Goal: Task Accomplishment & Management: Use online tool/utility

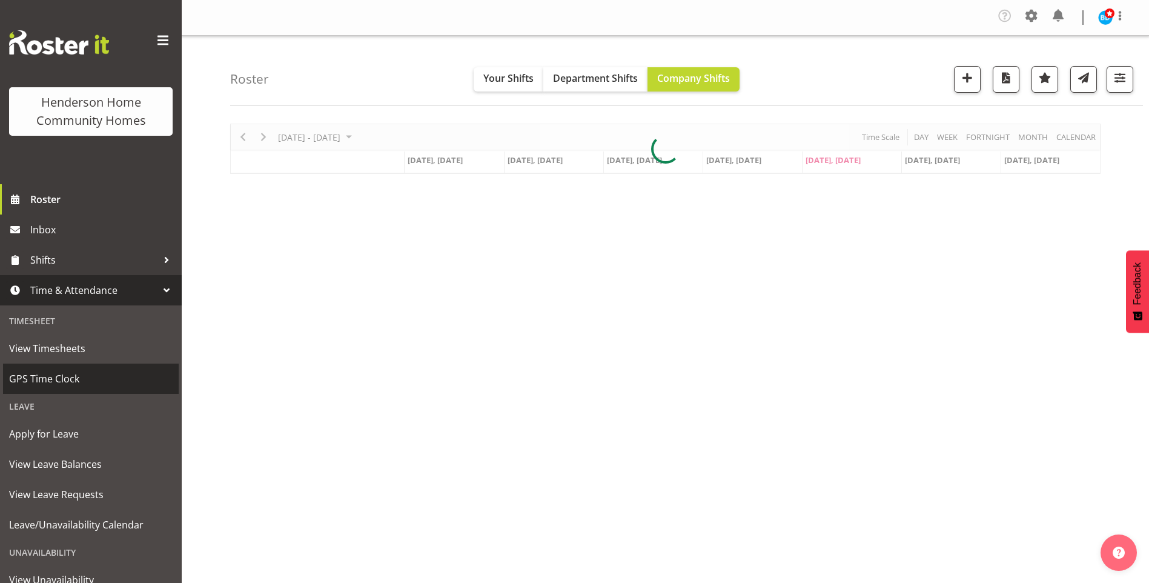
click at [43, 371] on span "GPS Time Clock" at bounding box center [91, 379] width 164 height 18
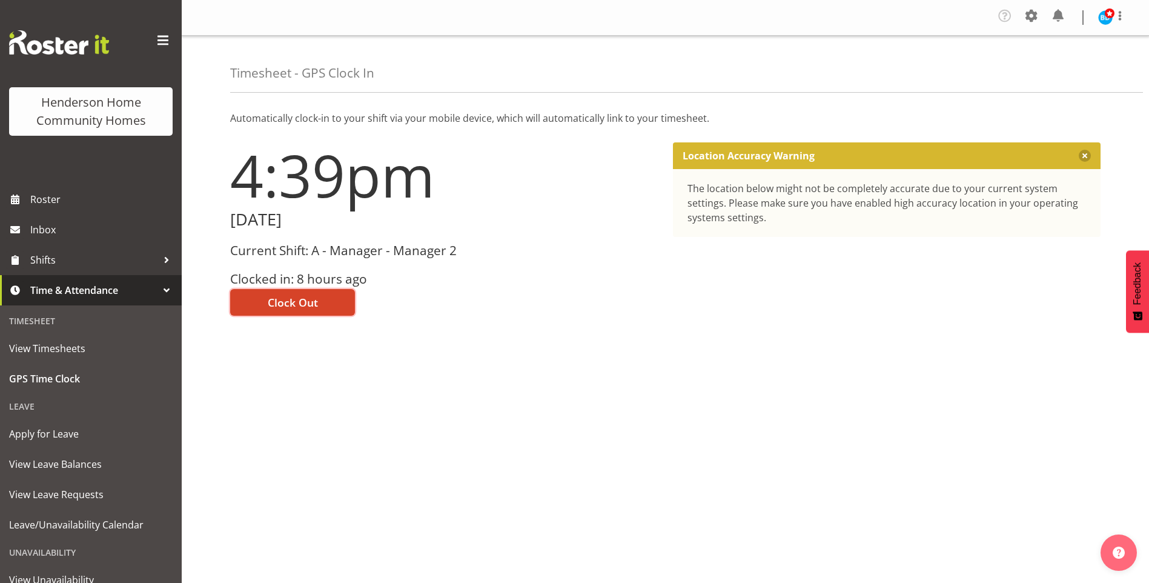
click at [295, 299] on span "Clock Out" at bounding box center [293, 302] width 50 height 16
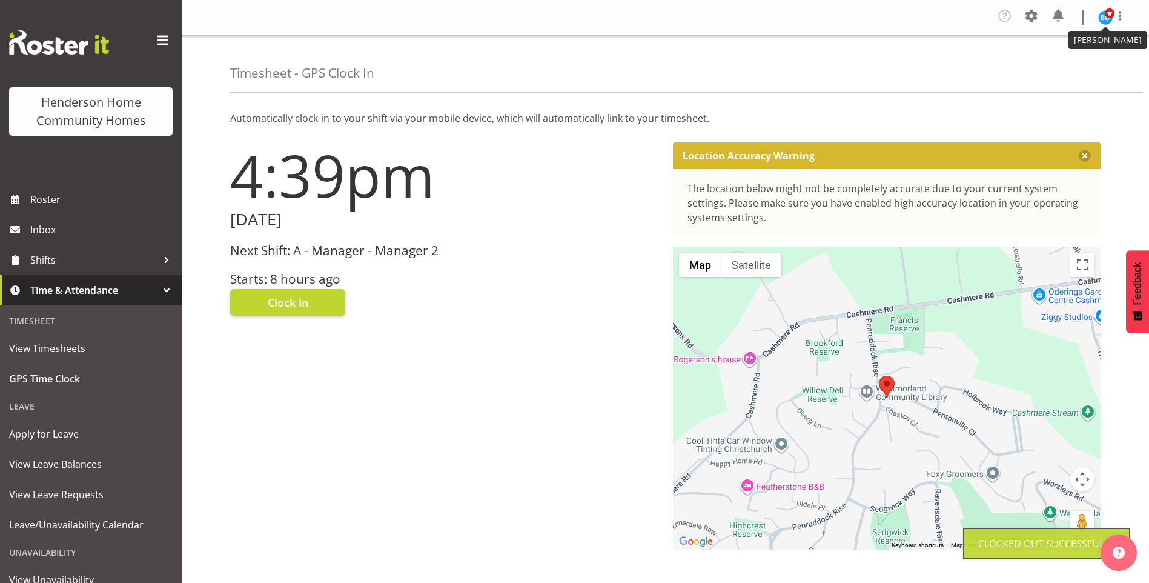
click at [1107, 16] on span at bounding box center [1110, 13] width 10 height 10
click at [1055, 68] on link "Log Out" at bounding box center [1069, 67] width 116 height 22
